Goal: Complete application form

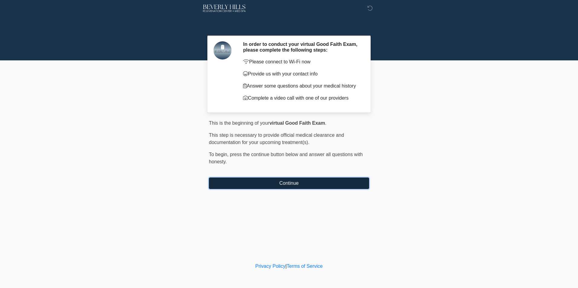
click at [273, 183] on button "Continue" at bounding box center [289, 183] width 160 height 11
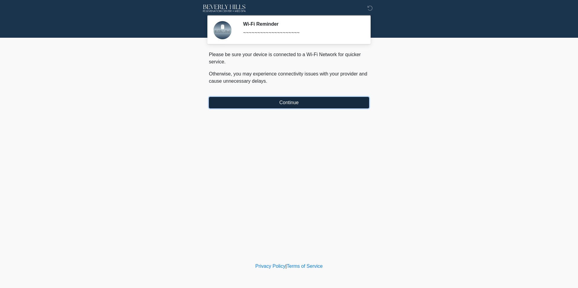
click at [275, 103] on button "Continue" at bounding box center [289, 102] width 160 height 11
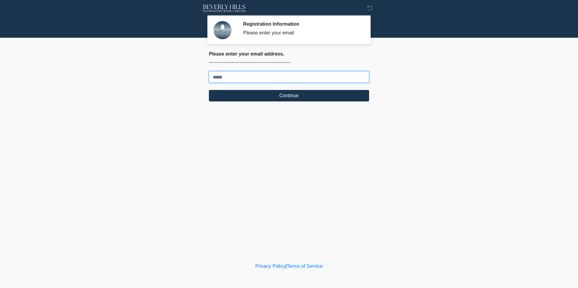
click at [261, 77] on input "Where should we email your treatment plan?" at bounding box center [289, 76] width 160 height 11
click at [174, 76] on body "‎ ‎ ‎ Registration Information Please enter your email Please connect to Wi-Fi …" at bounding box center [289, 144] width 578 height 288
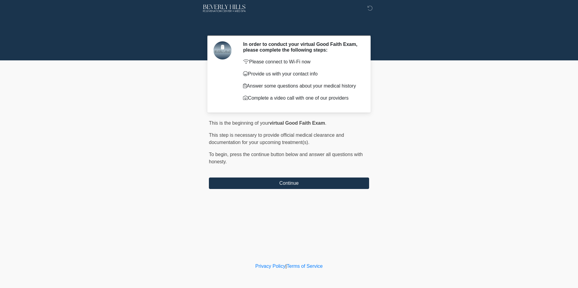
click at [140, 205] on body "‎ ‎ ‎ In order to conduct your virtual Good Faith Exam, please complete the fol…" at bounding box center [289, 144] width 578 height 288
drag, startPoint x: 129, startPoint y: 102, endPoint x: 157, endPoint y: 86, distance: 32.3
click at [131, 102] on body "‎ ‎ ‎ In order to conduct your virtual Good Faith Exam, please complete the fol…" at bounding box center [289, 144] width 578 height 288
click at [481, 155] on body "‎ ‎ ‎ In order to conduct your virtual Good Faith Exam, please complete the fol…" at bounding box center [289, 144] width 578 height 288
